Goal: Information Seeking & Learning: Learn about a topic

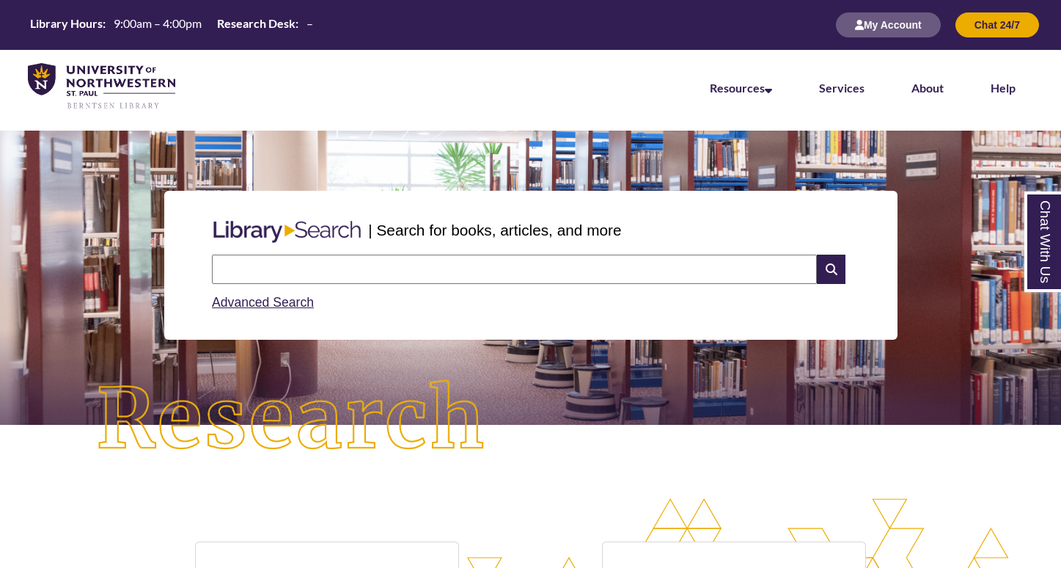
click at [469, 269] on input "text" at bounding box center [514, 269] width 605 height 29
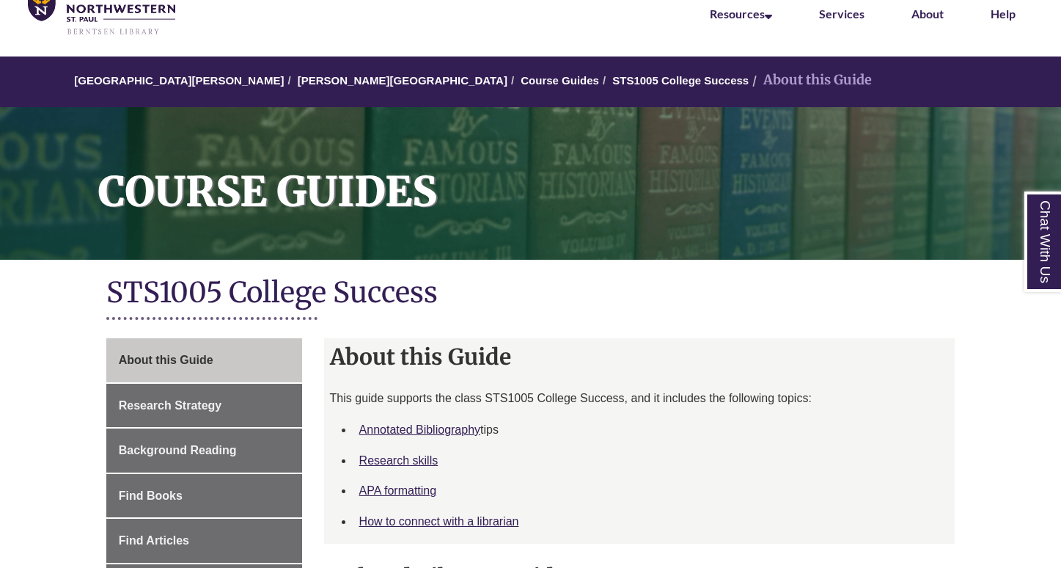
scroll to position [76, 0]
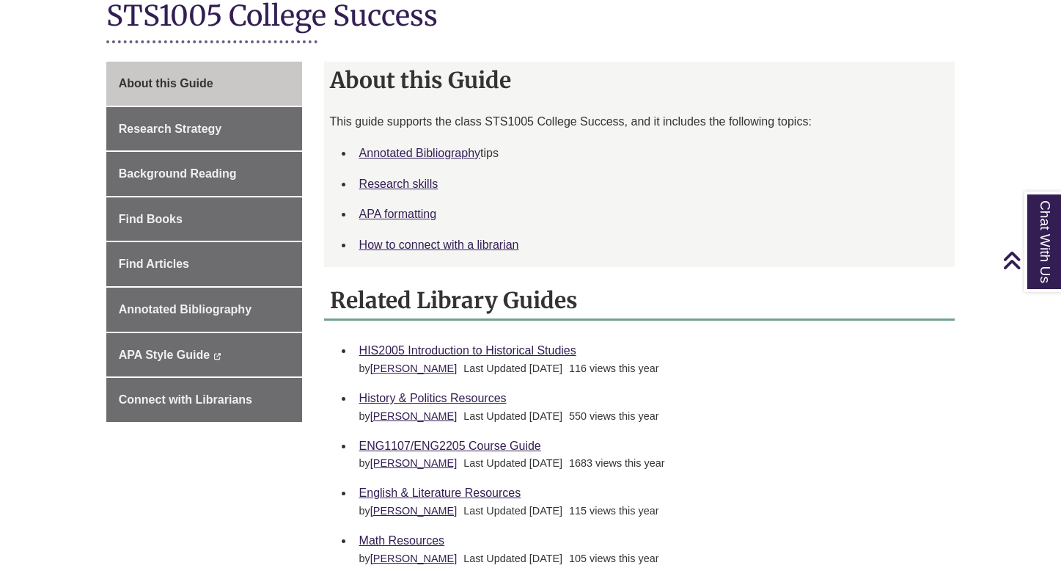
scroll to position [331, 0]
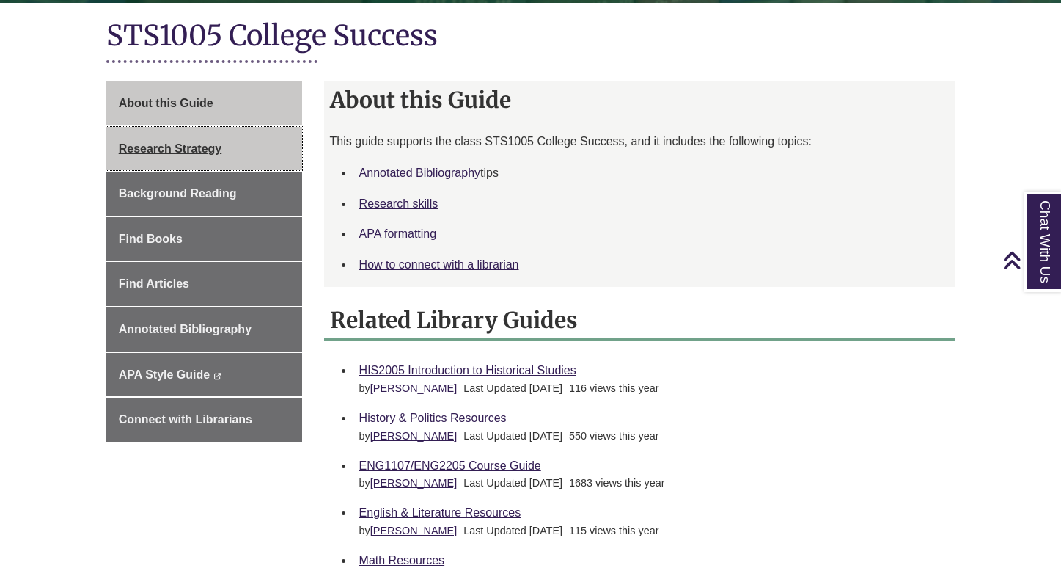
click at [209, 156] on link "Research Strategy" at bounding box center [204, 149] width 196 height 44
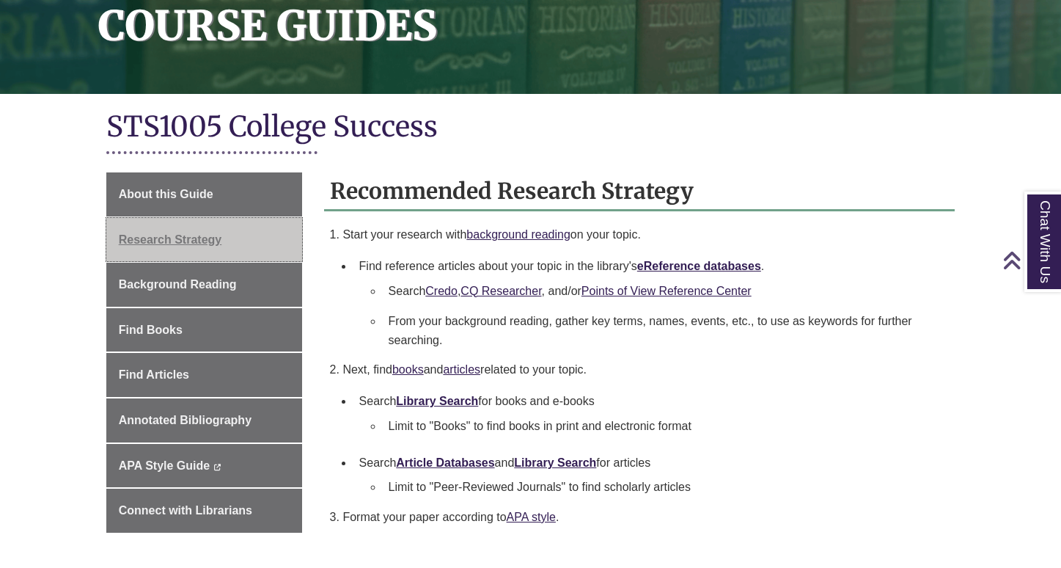
scroll to position [248, 0]
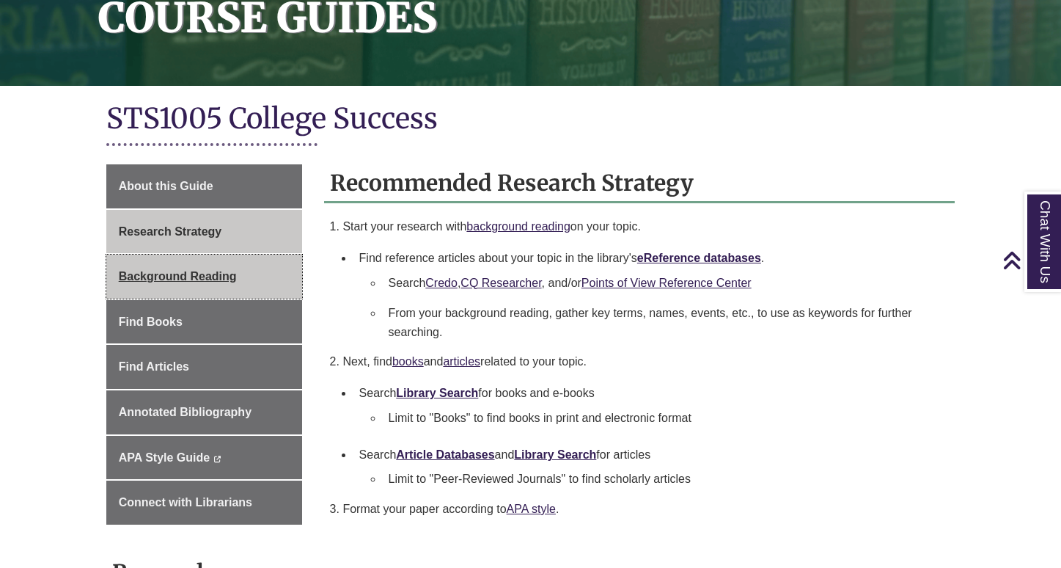
click at [211, 287] on link "Background Reading" at bounding box center [204, 277] width 196 height 44
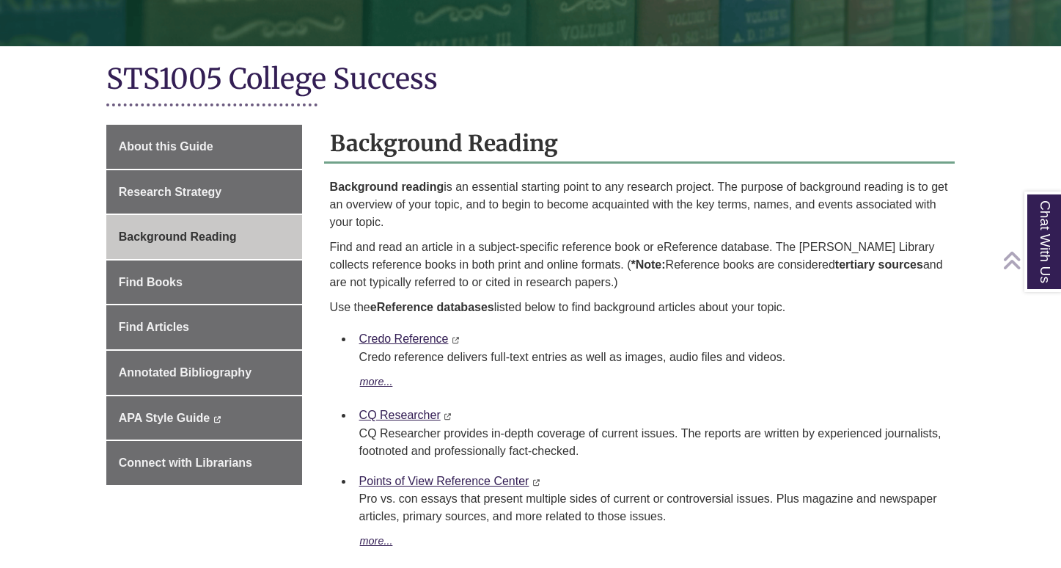
scroll to position [289, 0]
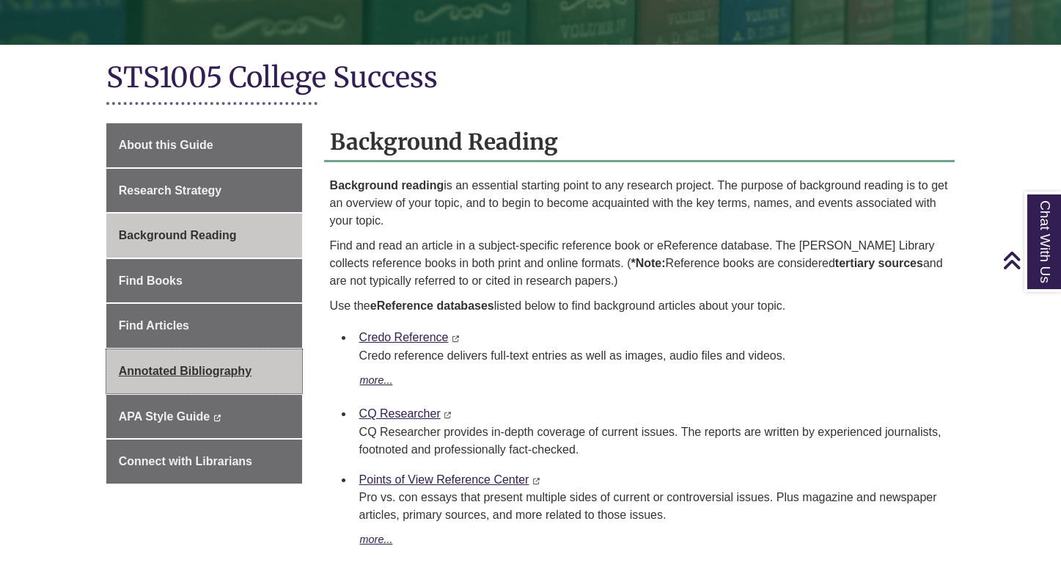
click at [211, 382] on link "Annotated Bibliography" at bounding box center [204, 371] width 196 height 44
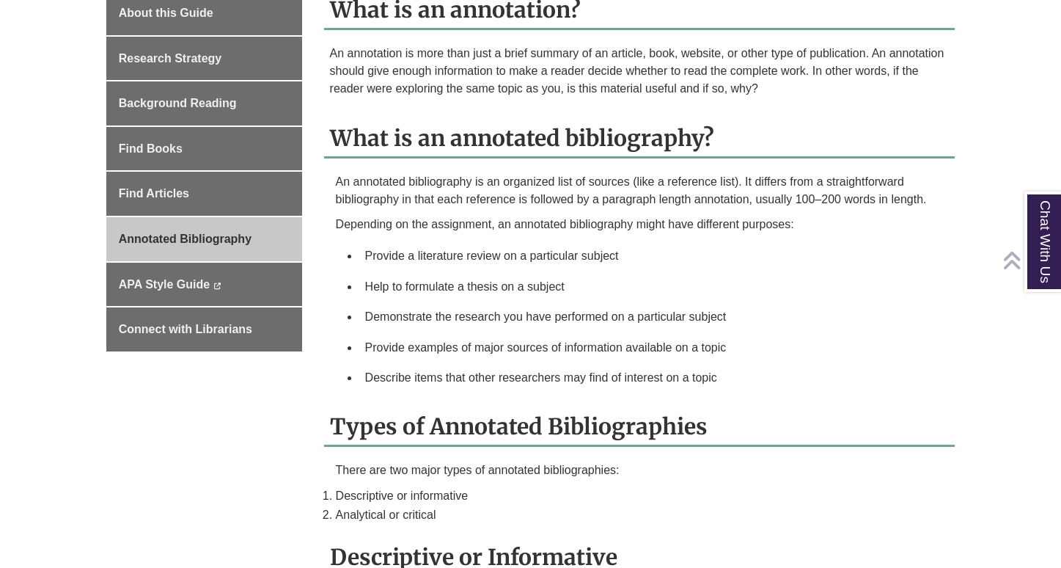
scroll to position [441, 0]
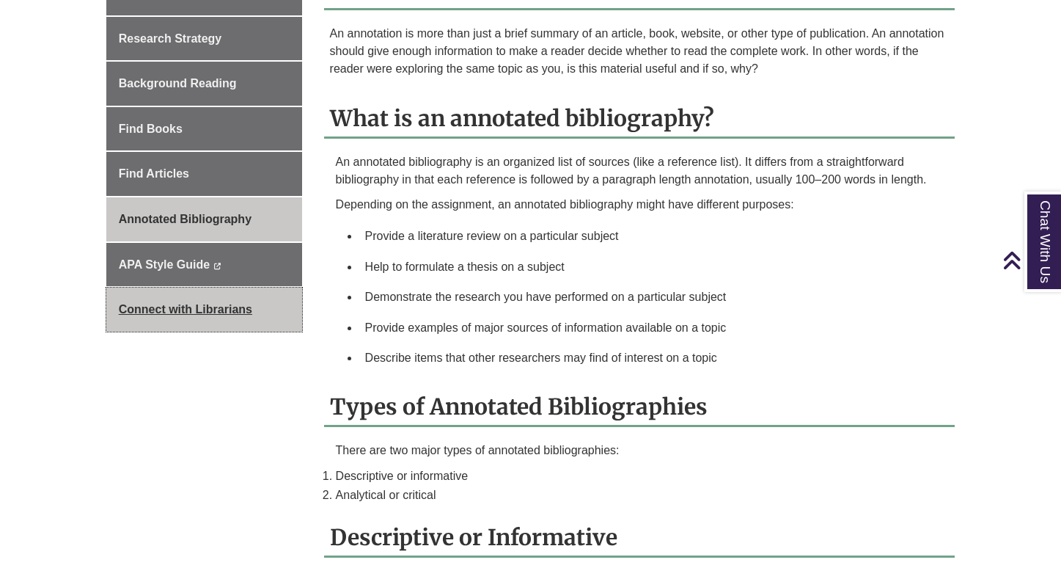
click at [204, 319] on link "Connect with Librarians" at bounding box center [204, 310] width 196 height 44
